Goal: Transaction & Acquisition: Purchase product/service

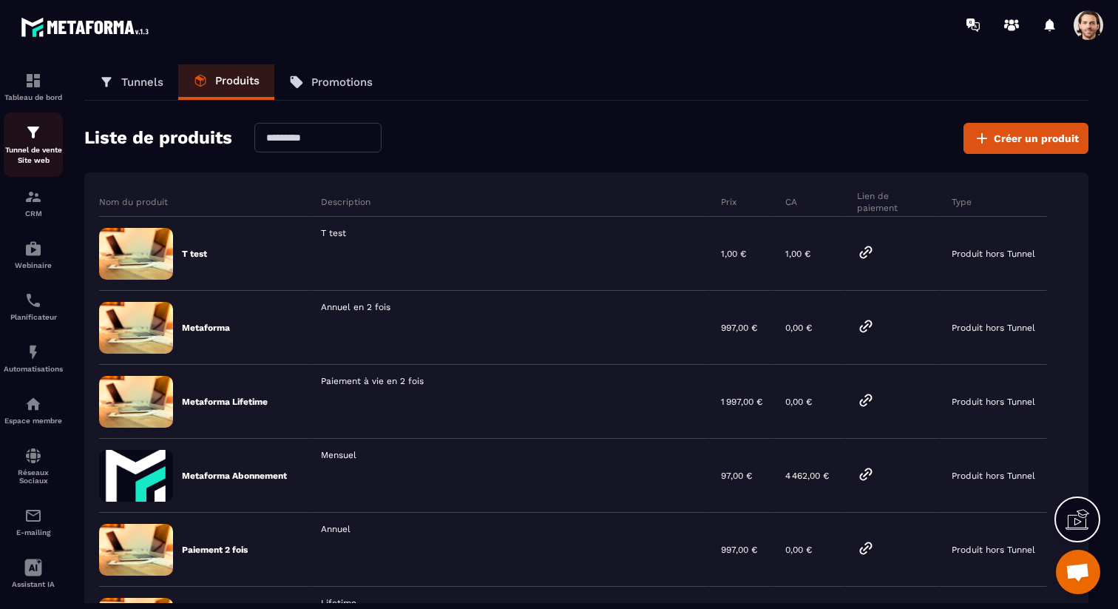
click at [33, 132] on img at bounding box center [33, 133] width 18 height 18
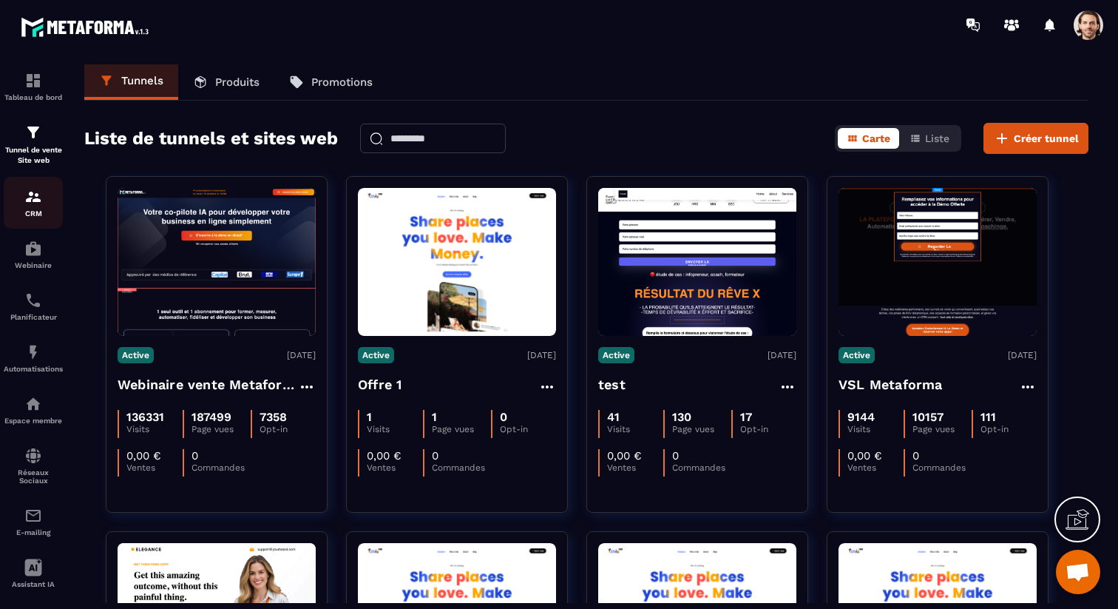
click at [33, 205] on img at bounding box center [33, 197] width 18 height 18
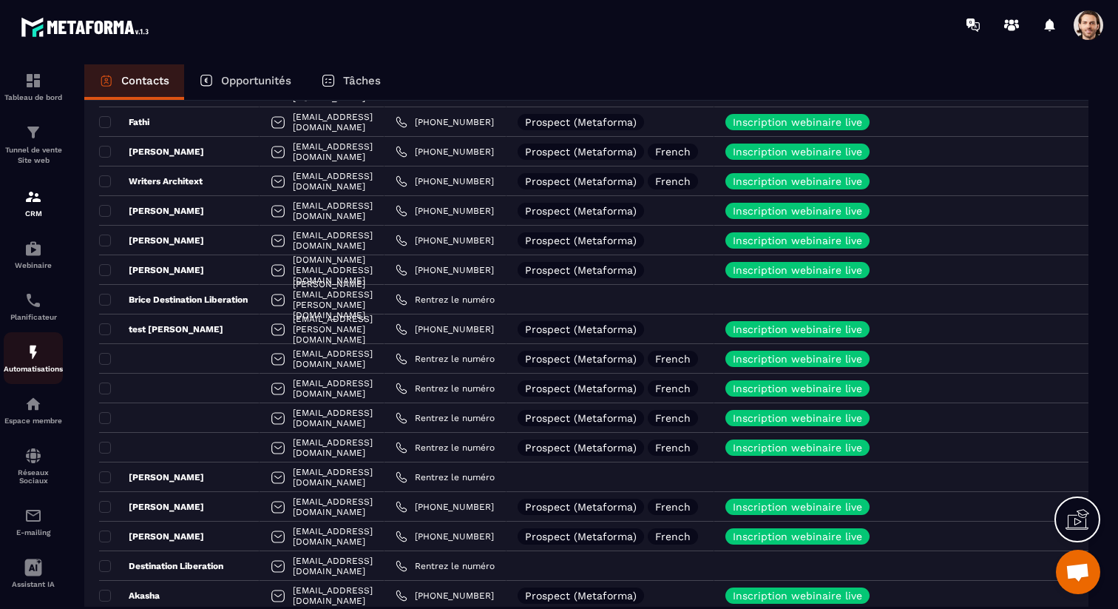
scroll to position [272, 0]
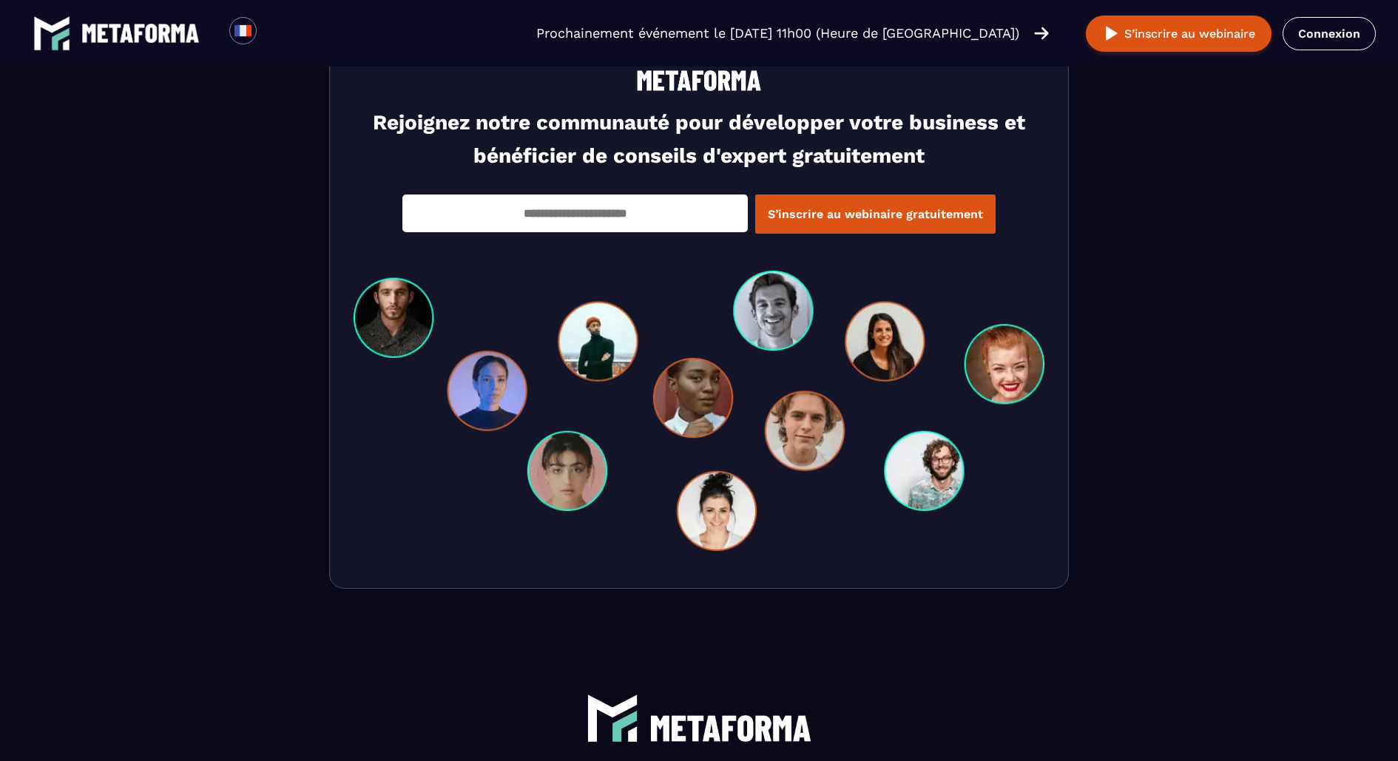
scroll to position [4996, 0]
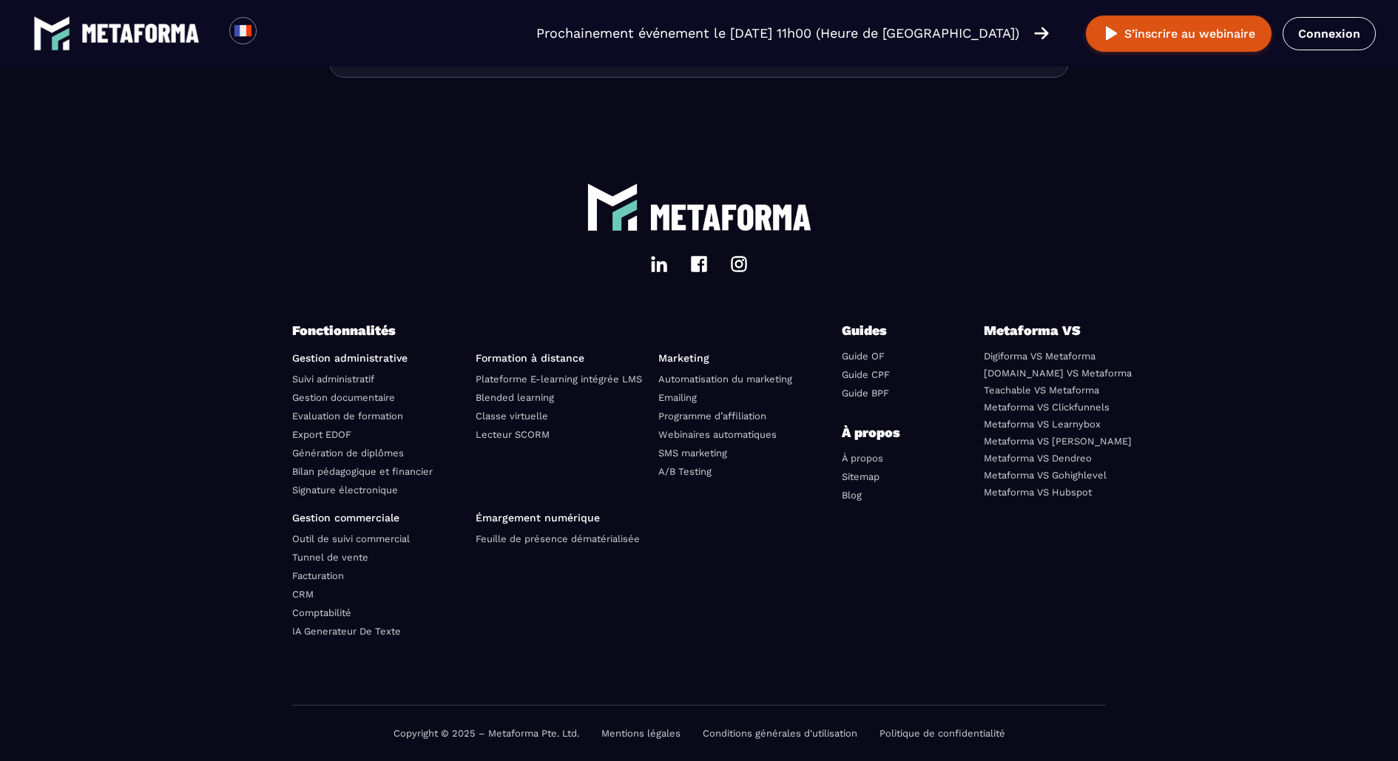
click at [757, 734] on link "Conditions générales d'utilisation" at bounding box center [780, 733] width 155 height 11
